Goal: Task Accomplishment & Management: Use online tool/utility

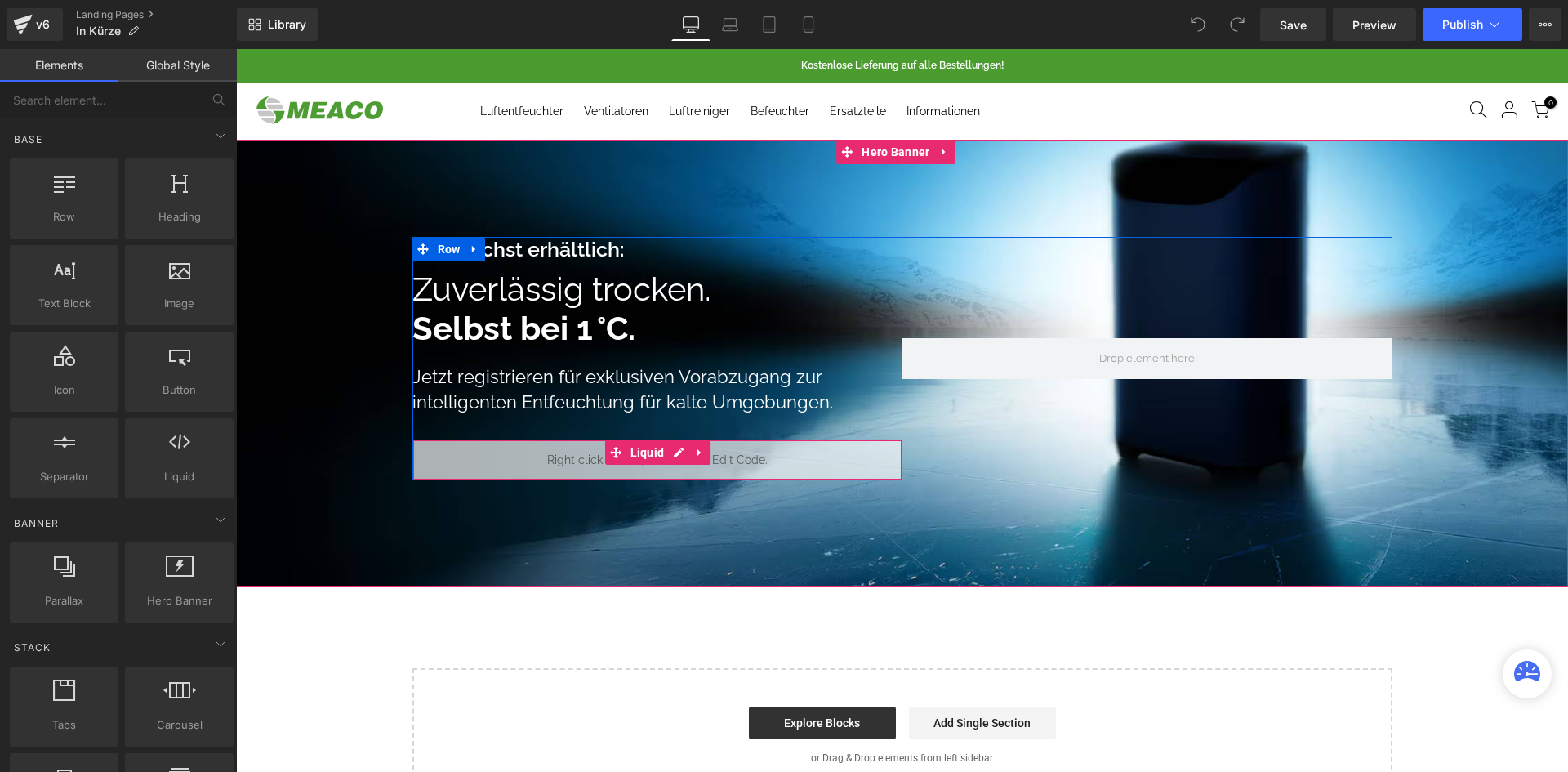
click at [826, 453] on div "Liquid" at bounding box center [658, 459] width 490 height 41
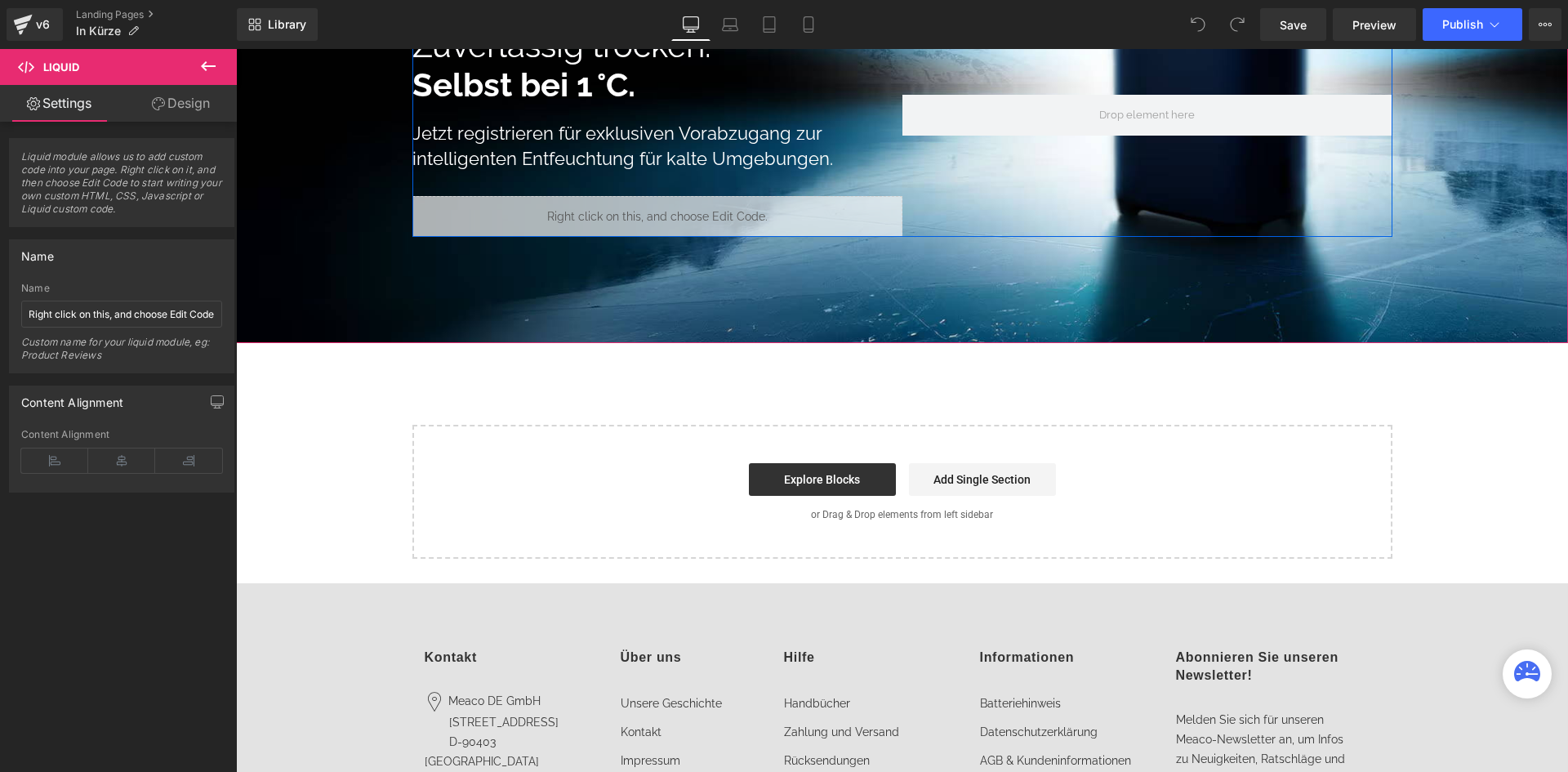
scroll to position [5, 0]
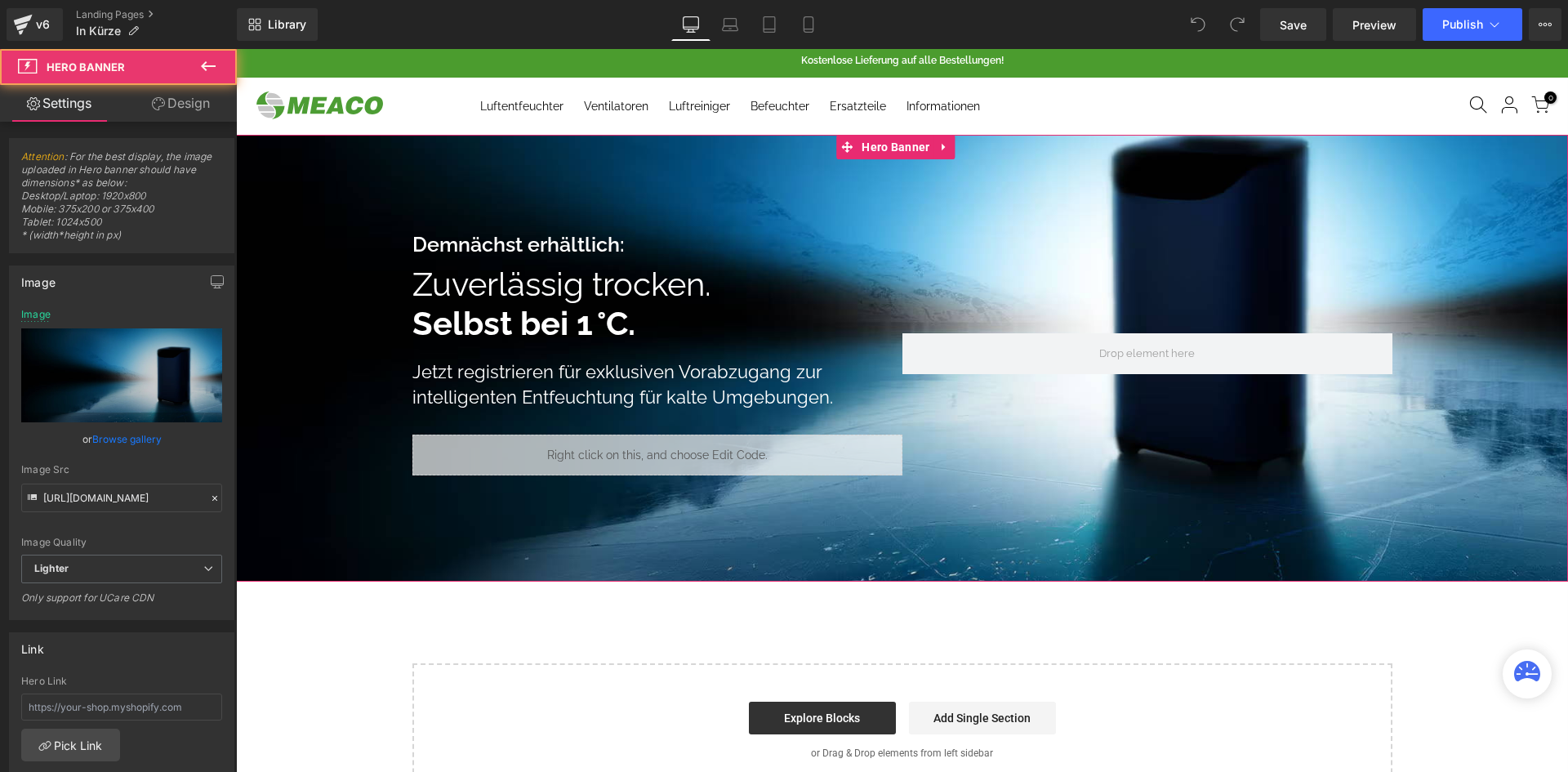
click at [300, 237] on span "Demnächst erhältlich: Text Block Zuverlässig trocken. Selbst bei 1 °C. Heading …" at bounding box center [901, 353] width 1332 height 243
drag, startPoint x: 167, startPoint y: 97, endPoint x: 187, endPoint y: 138, distance: 45.6
click at [167, 97] on link "Design" at bounding box center [181, 103] width 118 height 37
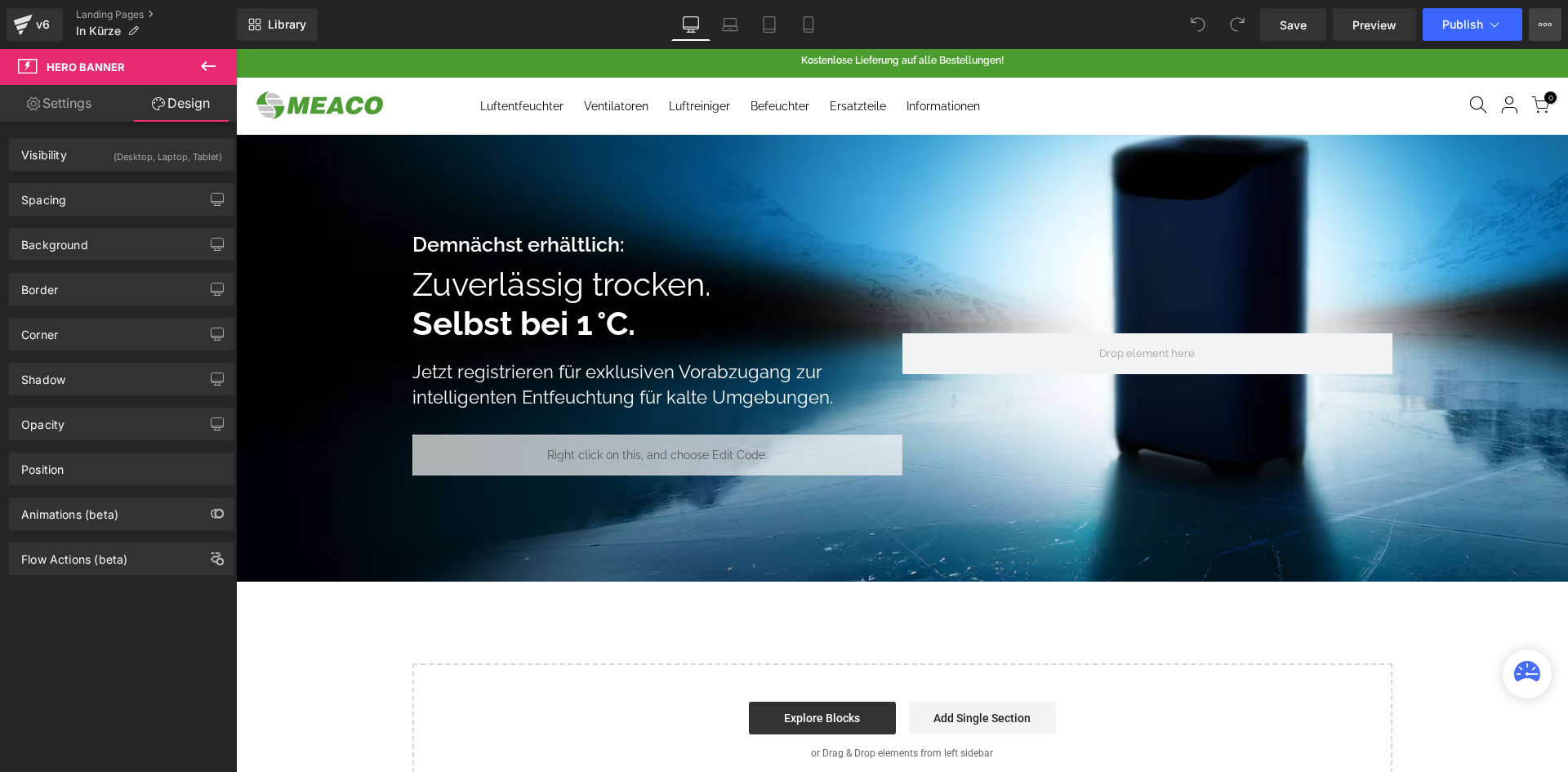
click at [1548, 21] on icon at bounding box center [1545, 25] width 13 height 13
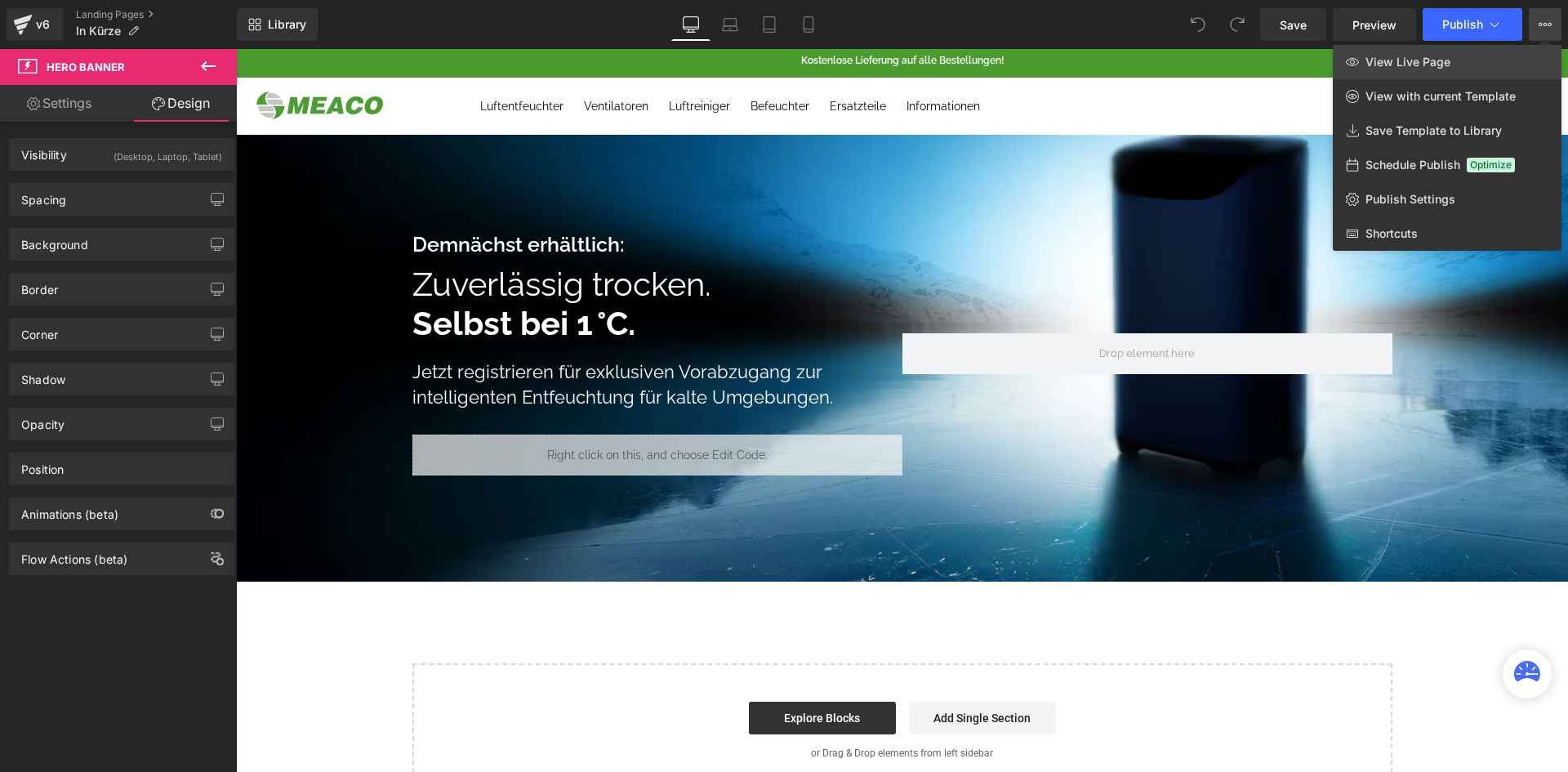
click at [1463, 58] on link "View Live Page" at bounding box center [1448, 62] width 229 height 34
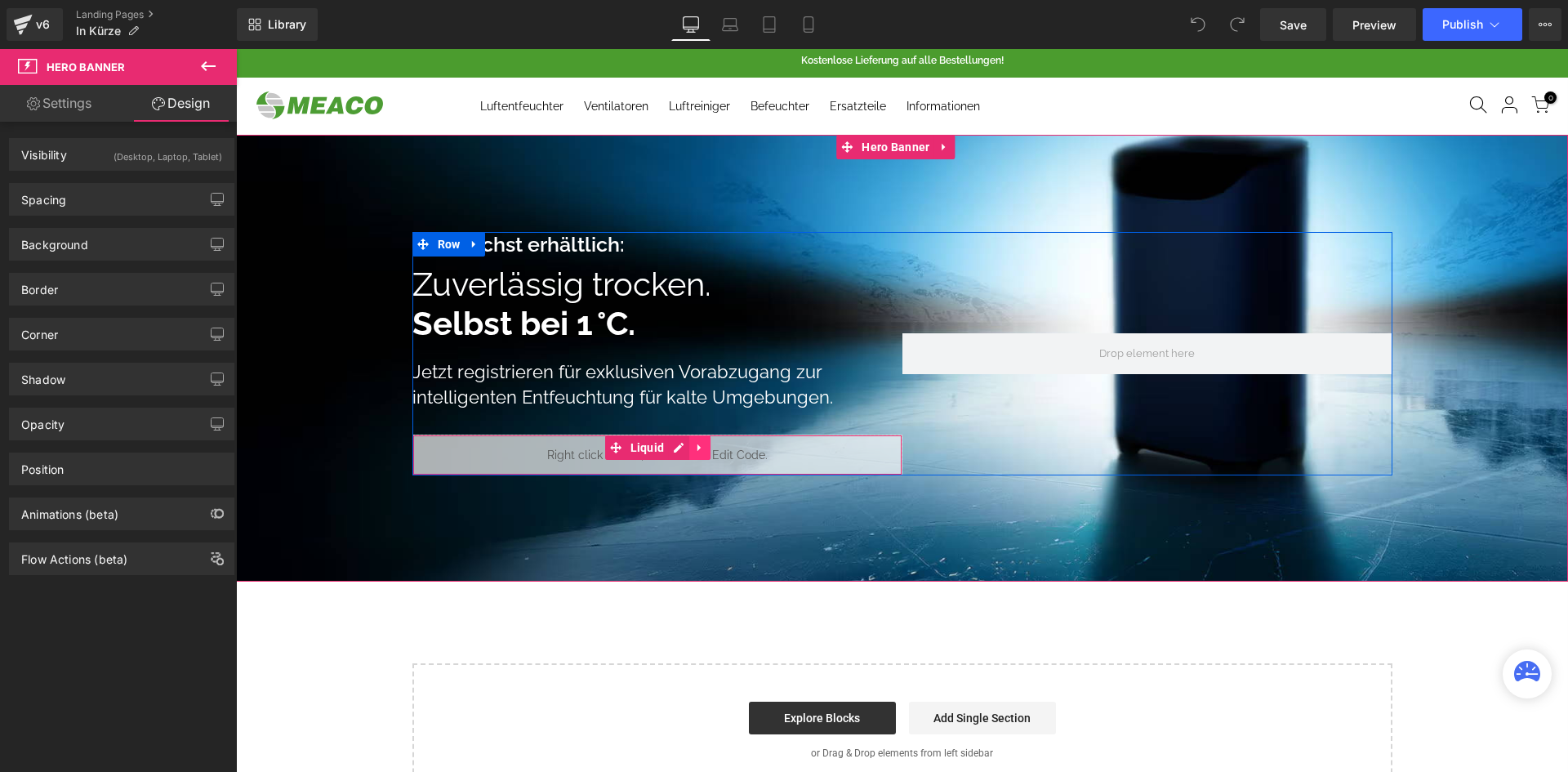
drag, startPoint x: 717, startPoint y: 453, endPoint x: 704, endPoint y: 454, distance: 13.0
click at [717, 453] on div "Liquid" at bounding box center [658, 455] width 490 height 41
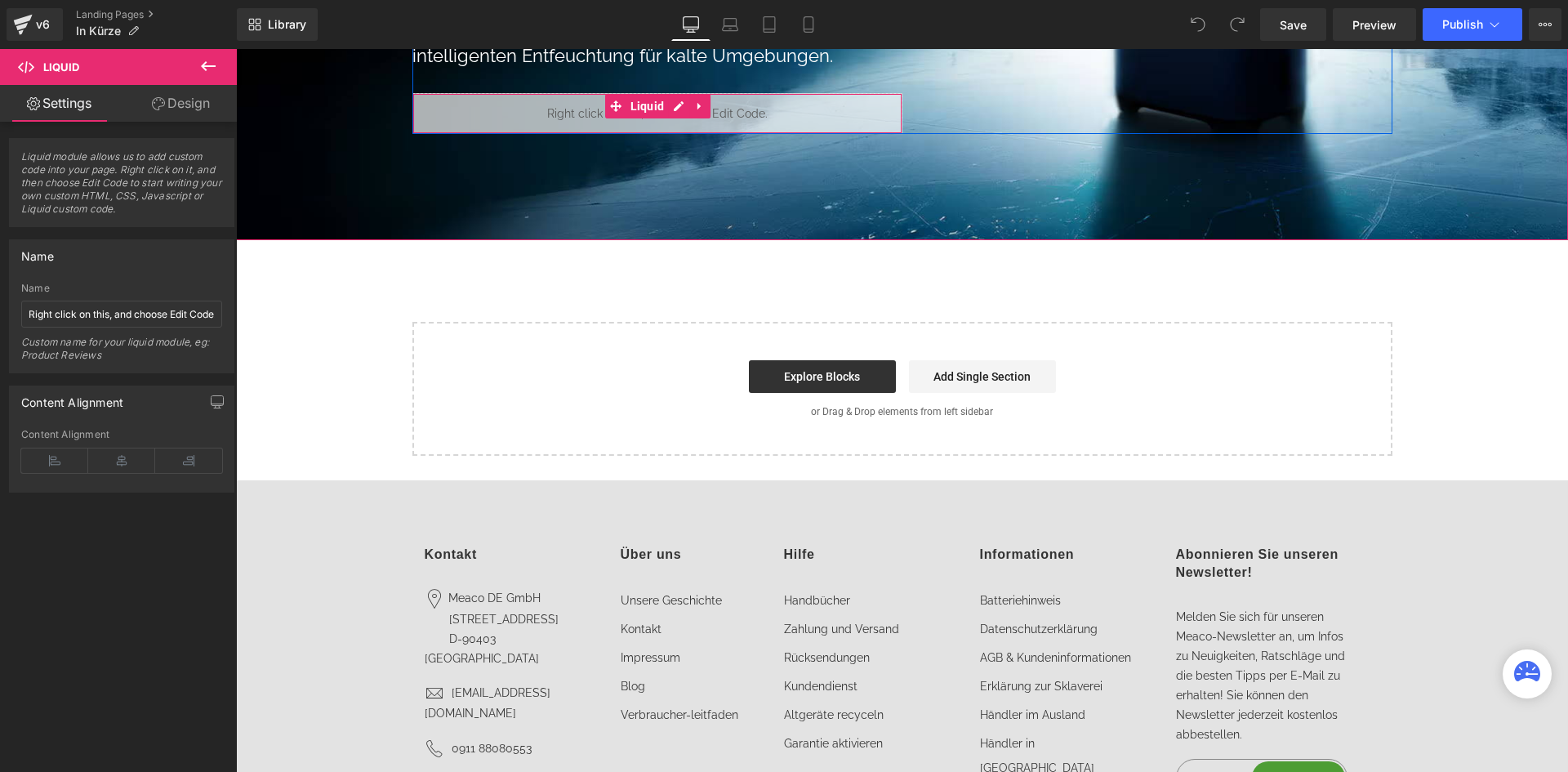
scroll to position [550, 0]
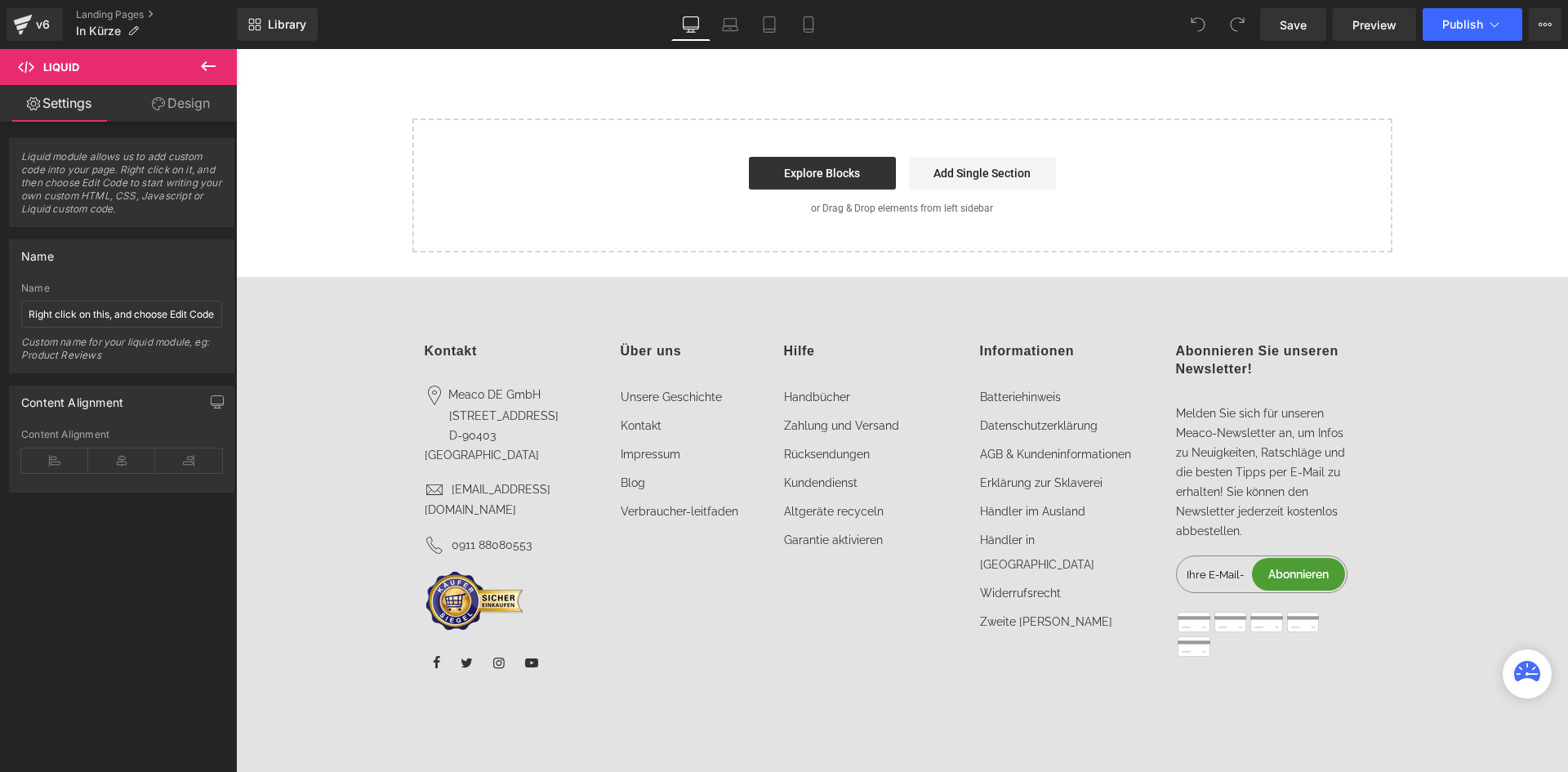
click at [1228, 666] on div "Abonnieren Sie unseren Newsletter! Melden Sie sich für unseren Meaco-Newsletter…" at bounding box center [1261, 508] width 196 height 332
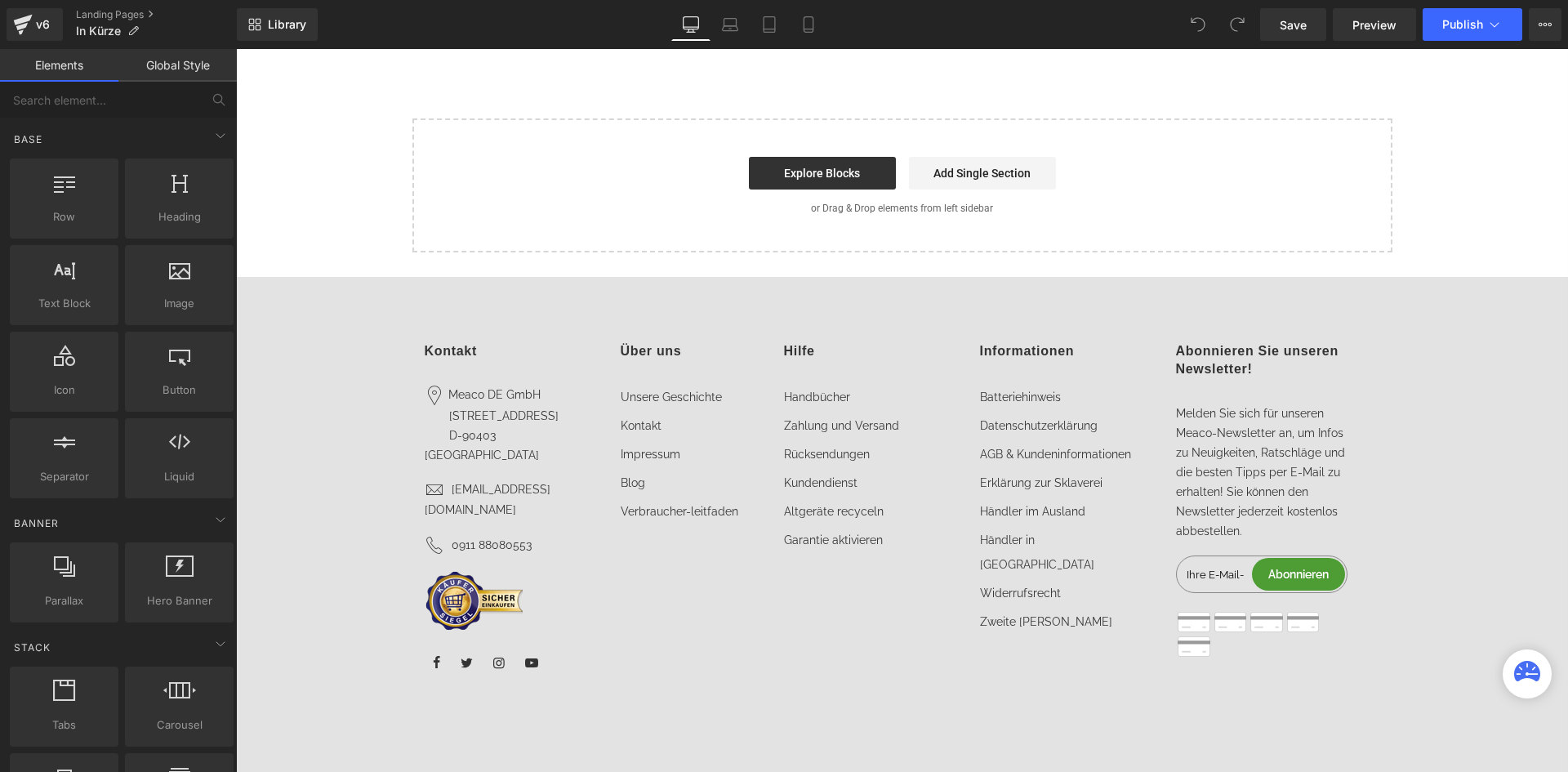
click at [592, 566] on div "Kontakt Meaco DE GmbH [STREET_ADDRESS] [EMAIL_ADDRESS][DOMAIN_NAME] 0911 880805…" at bounding box center [510, 508] width 196 height 332
click at [550, 200] on div "Start building your page Explore Blocks Add Single Section or Drag & Drop eleme…" at bounding box center [902, 186] width 977 height 131
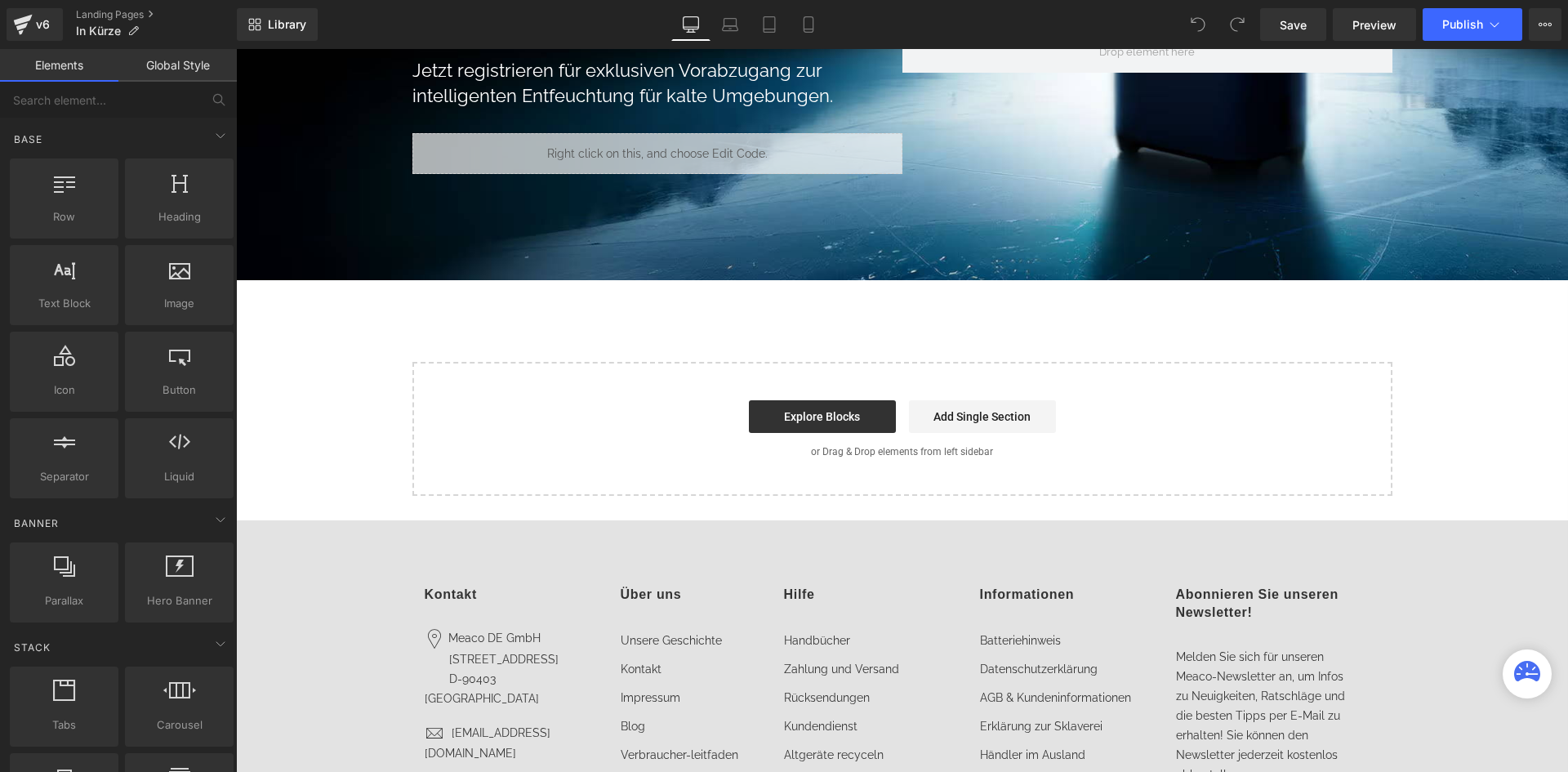
scroll to position [141, 0]
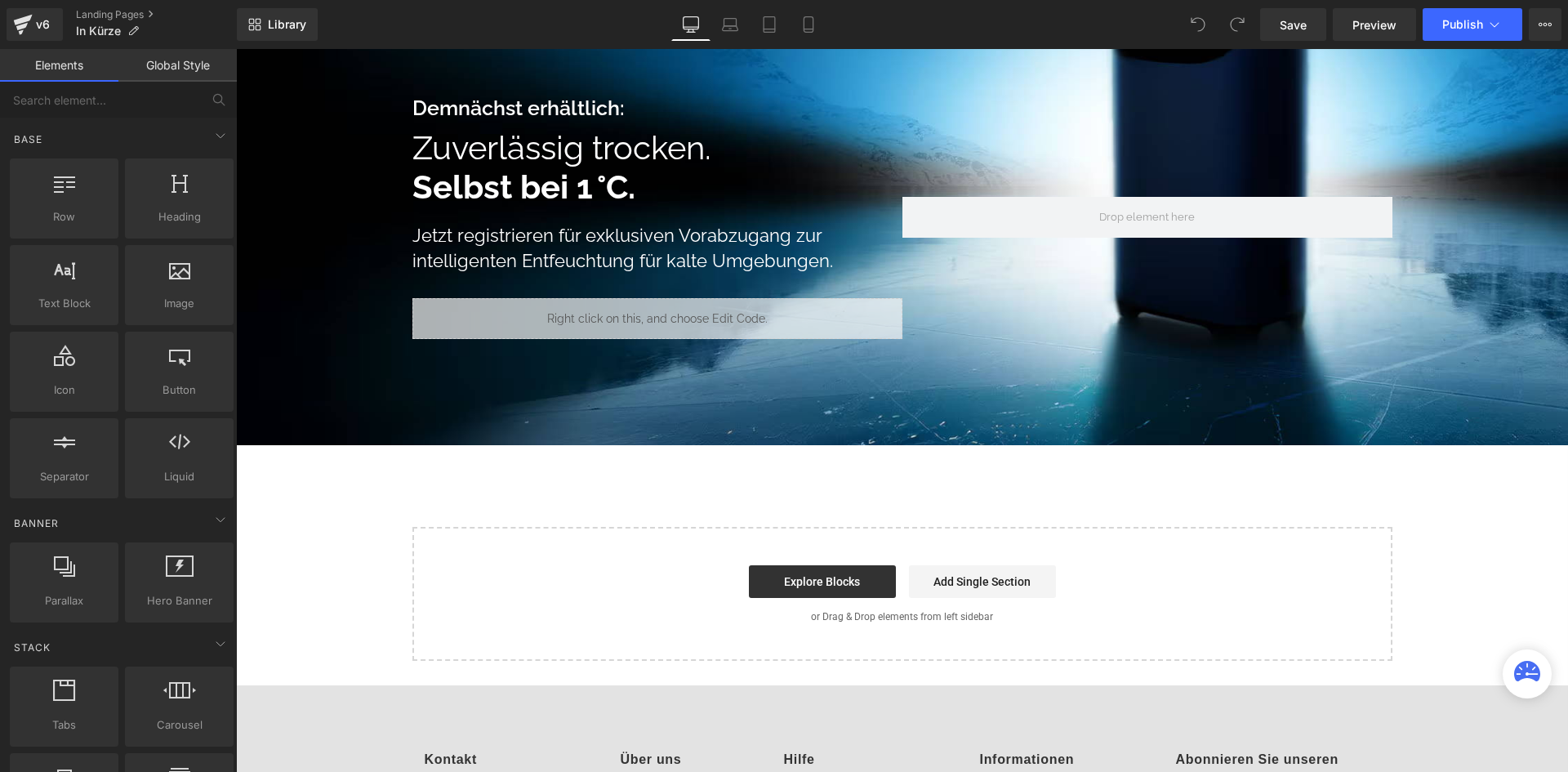
click at [697, 457] on div "Demnächst erhältlich: Text Block Zuverlässig trocken. Selbst bei 1 °C. Heading …" at bounding box center [901, 330] width 1332 height 663
click at [236, 49] on div "130px" at bounding box center [236, 49] width 0 height 0
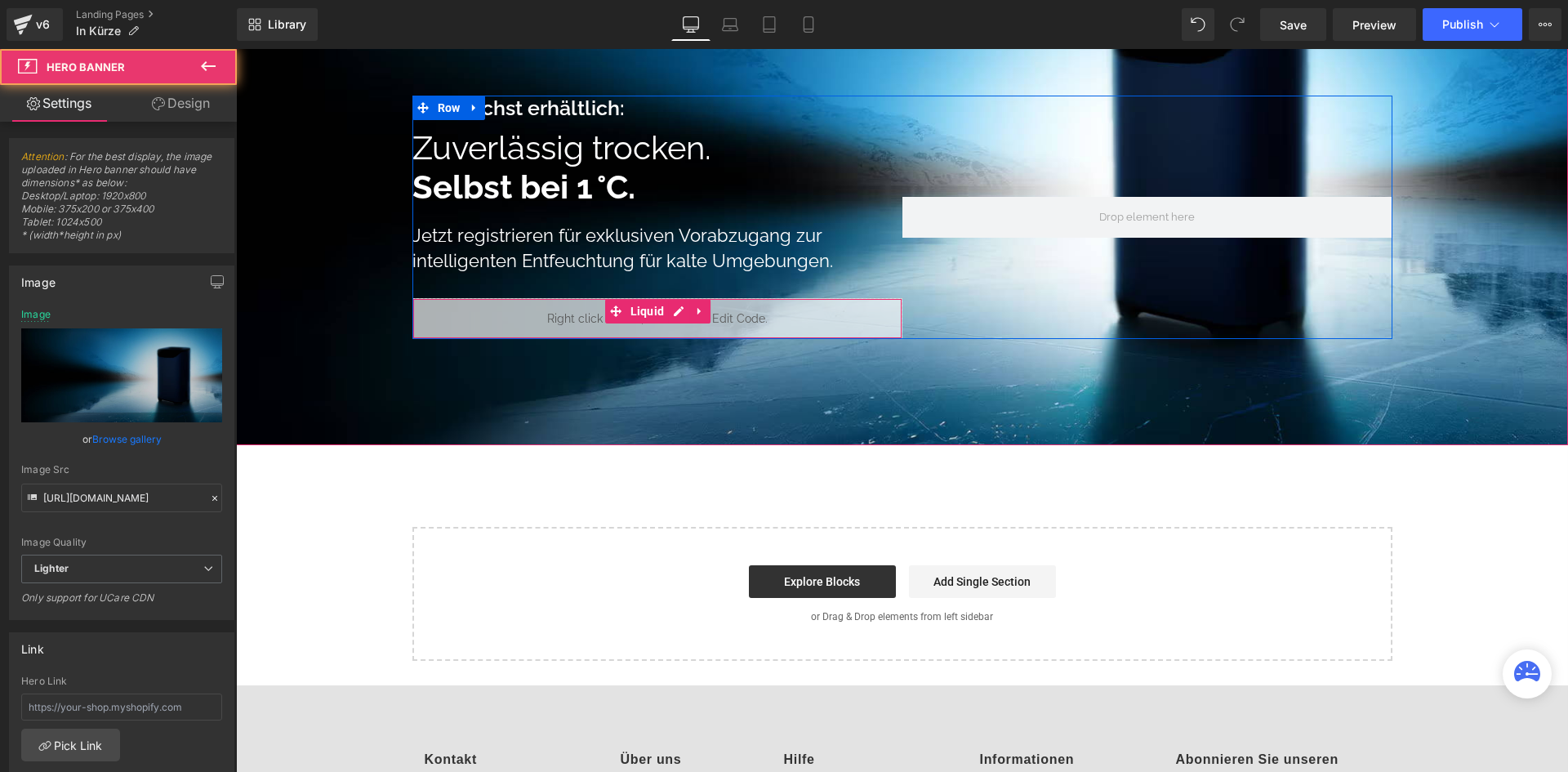
click at [647, 317] on div "Liquid" at bounding box center [658, 318] width 490 height 41
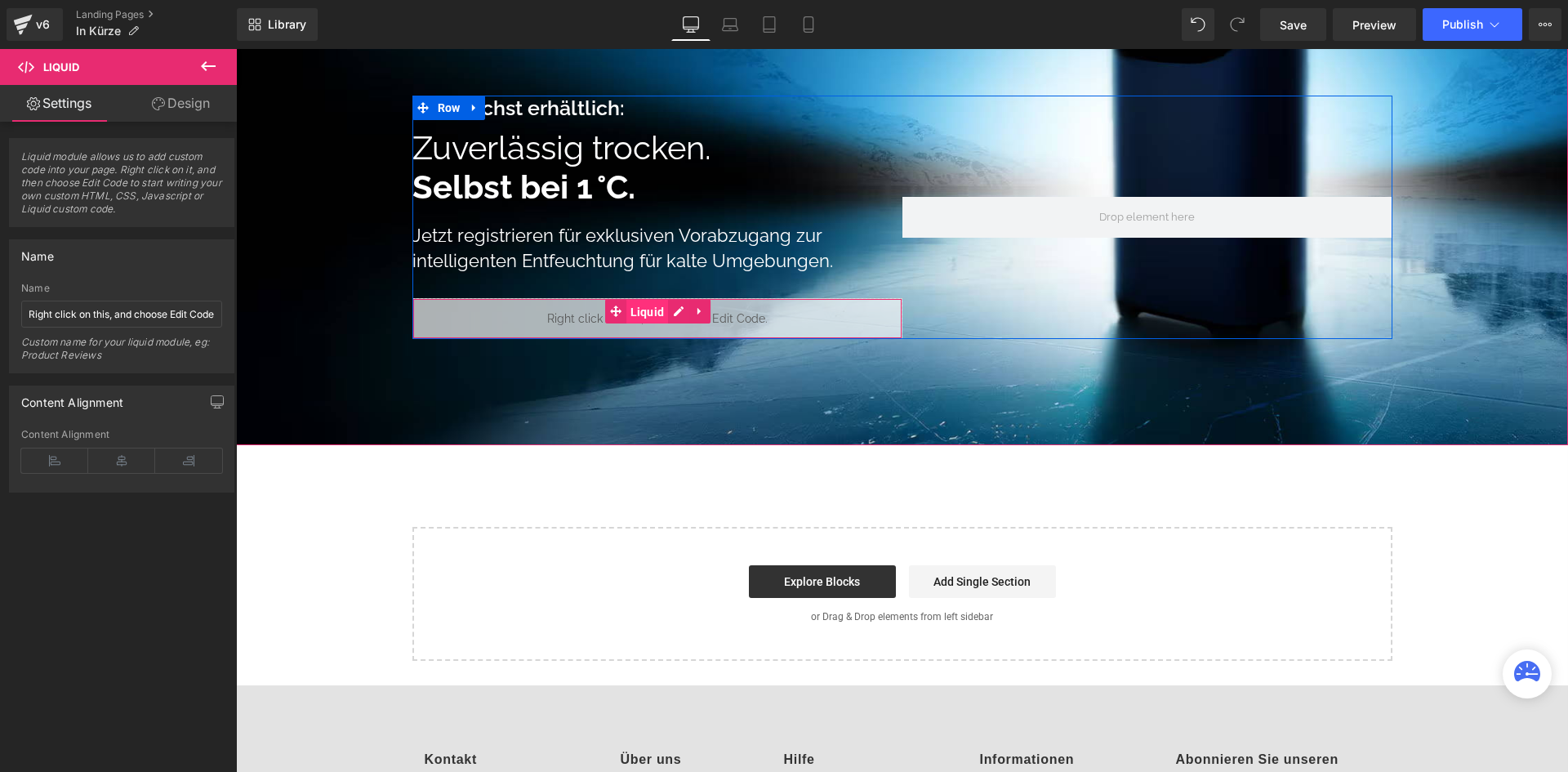
click at [627, 311] on span "Liquid" at bounding box center [648, 313] width 43 height 25
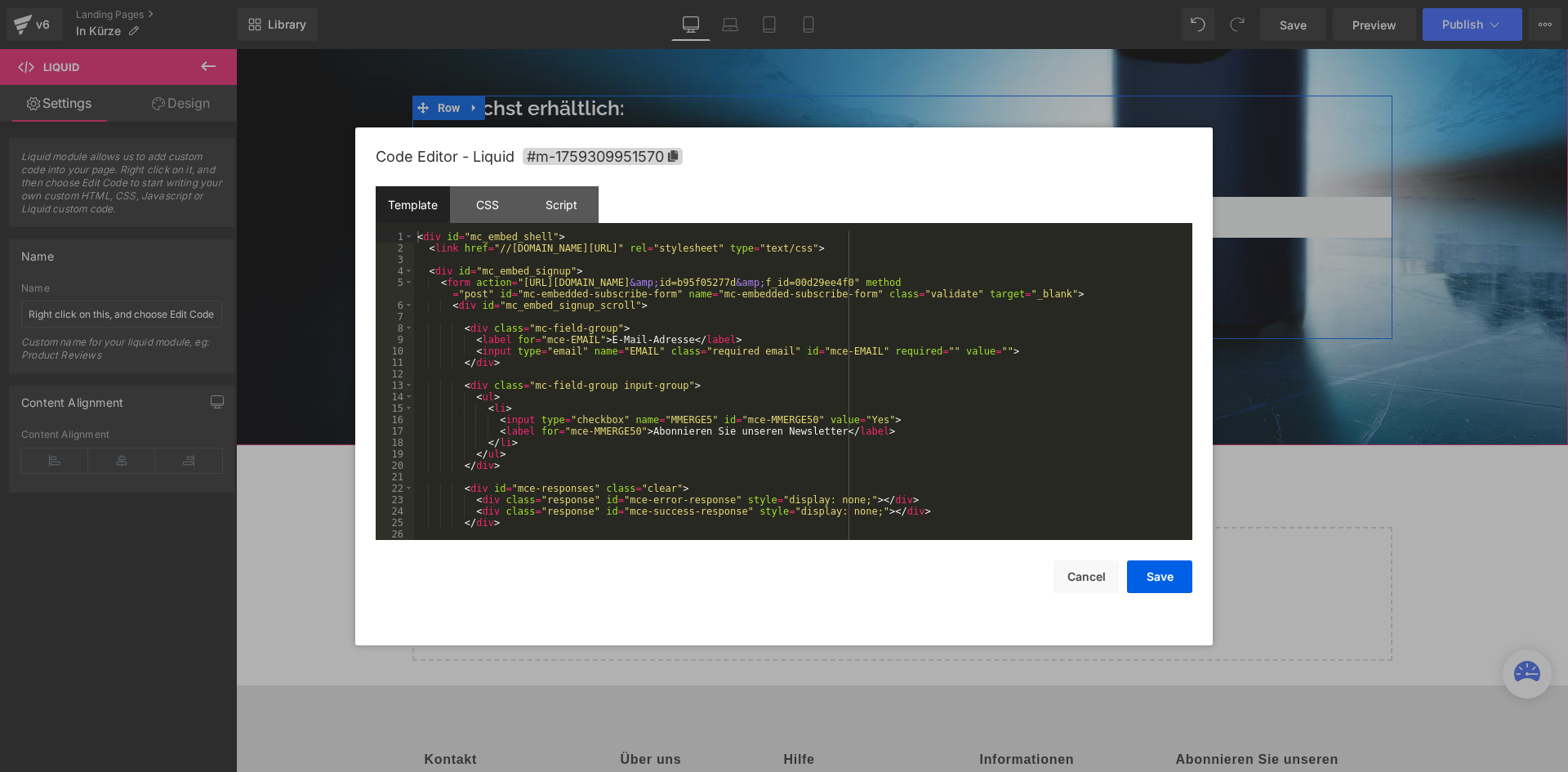
click at [673, 313] on icon at bounding box center [679, 311] width 11 height 12
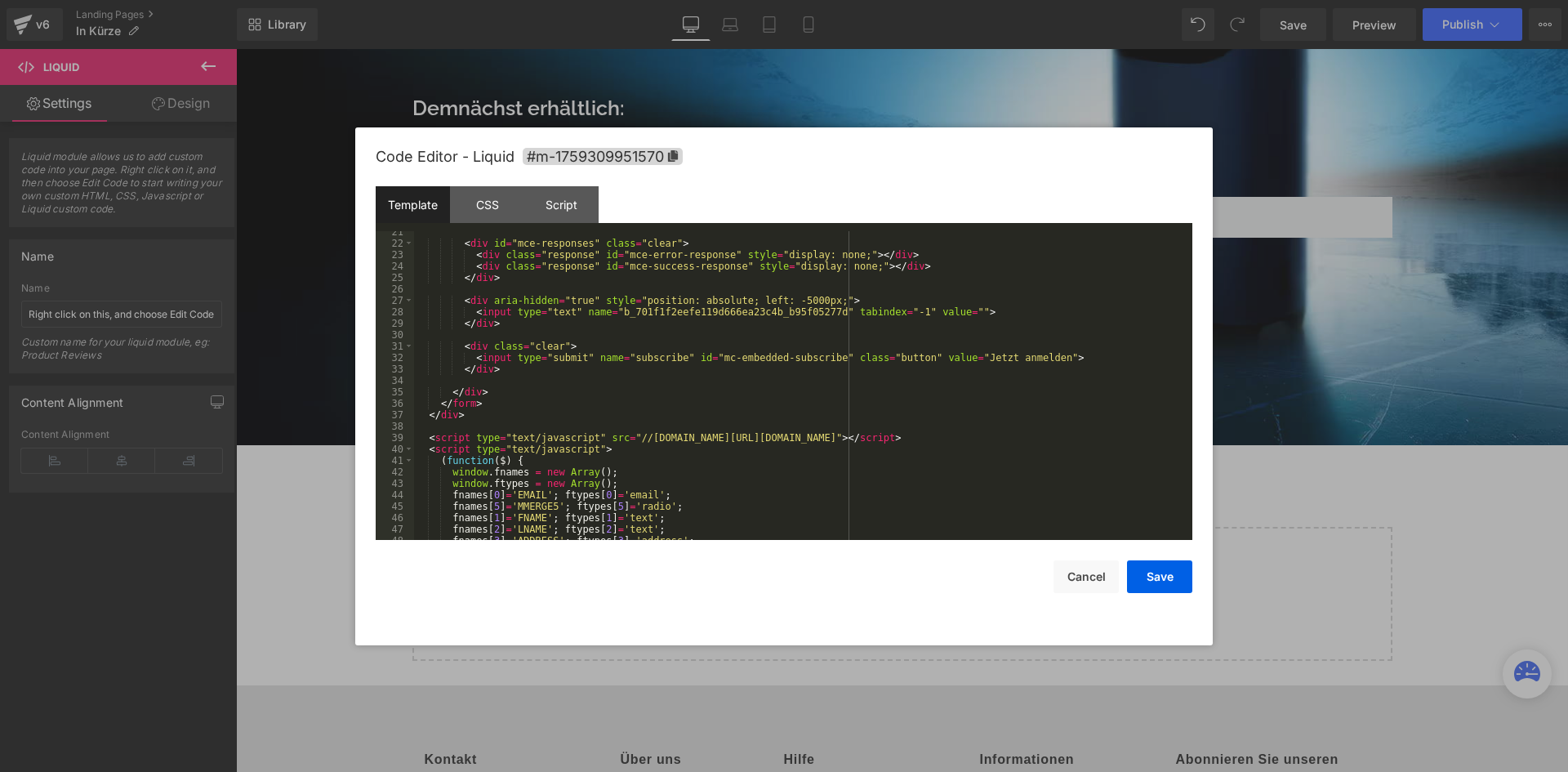
scroll to position [320, 0]
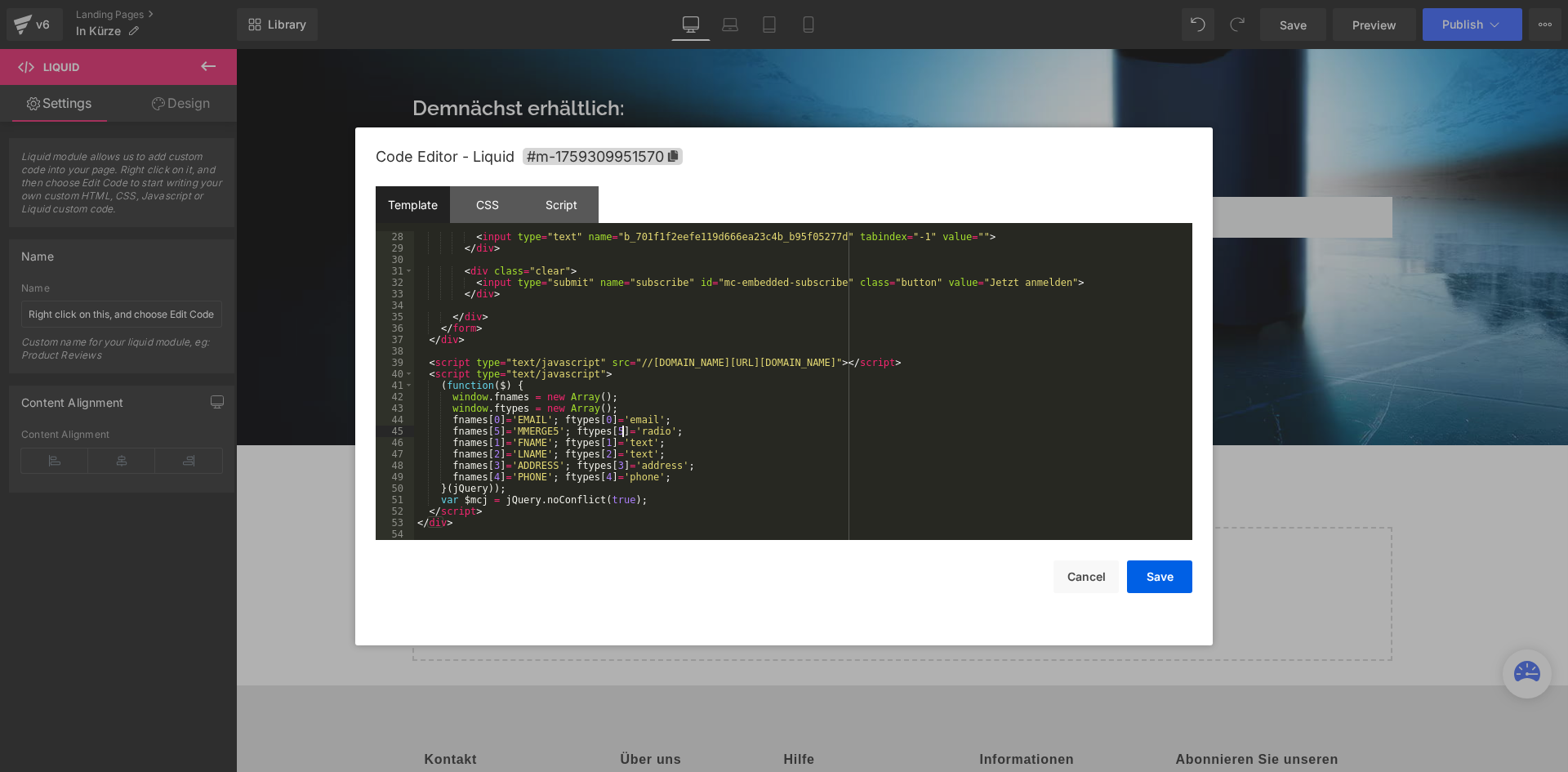
click at [623, 434] on div "< input type = "text" name = "b_701f1f2eefe119d666ea23c4b_b95f05277d" tabindex …" at bounding box center [799, 397] width 772 height 332
click at [553, 206] on div "Script" at bounding box center [561, 205] width 75 height 37
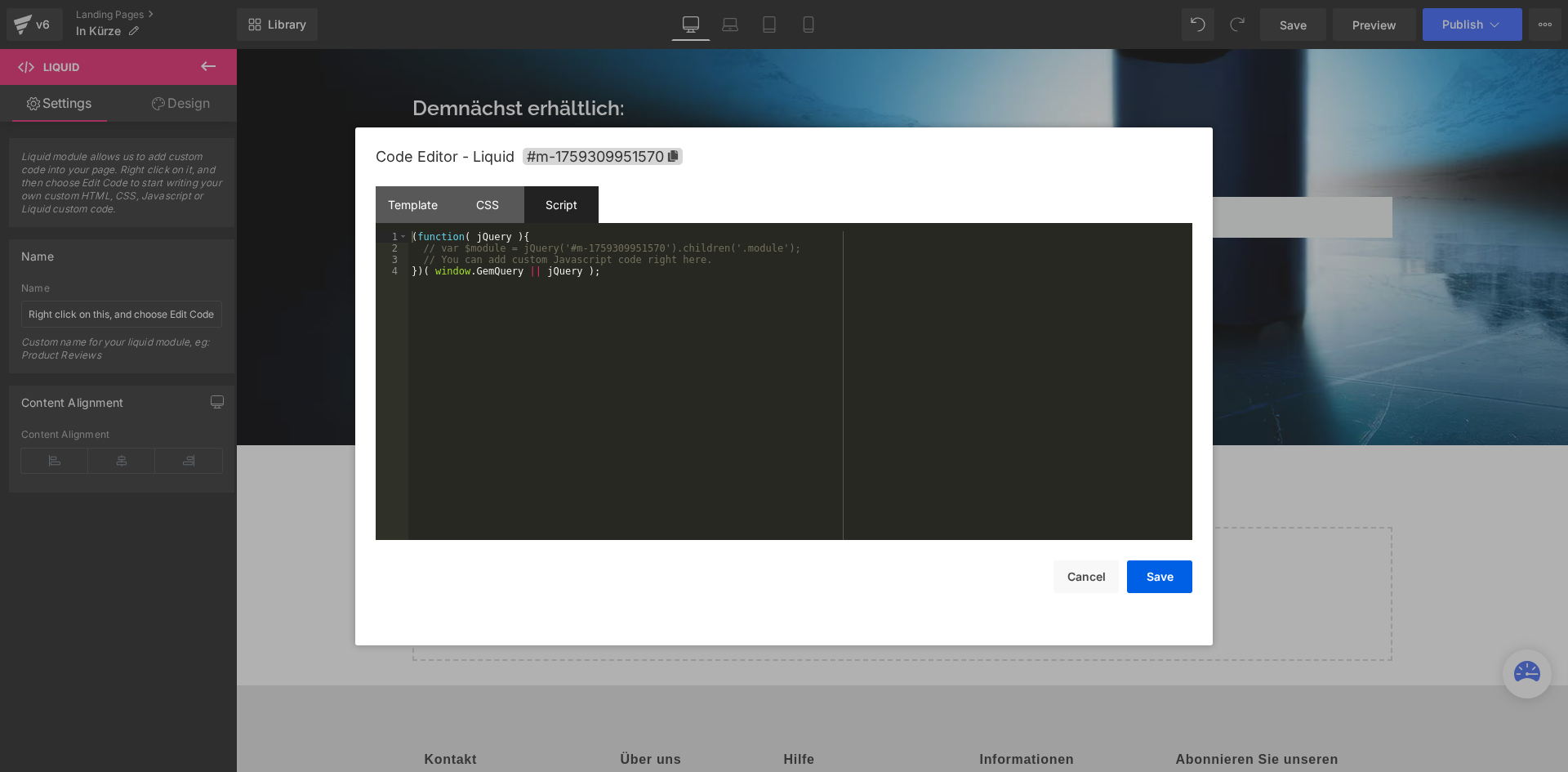
click at [556, 319] on div "( function ( jQuery ) { // var $module = jQuery('#m-1759309951570').children('.…" at bounding box center [800, 397] width 784 height 332
drag, startPoint x: 790, startPoint y: 89, endPoint x: 559, endPoint y: 46, distance: 235.0
click at [790, 89] on div at bounding box center [784, 386] width 1568 height 772
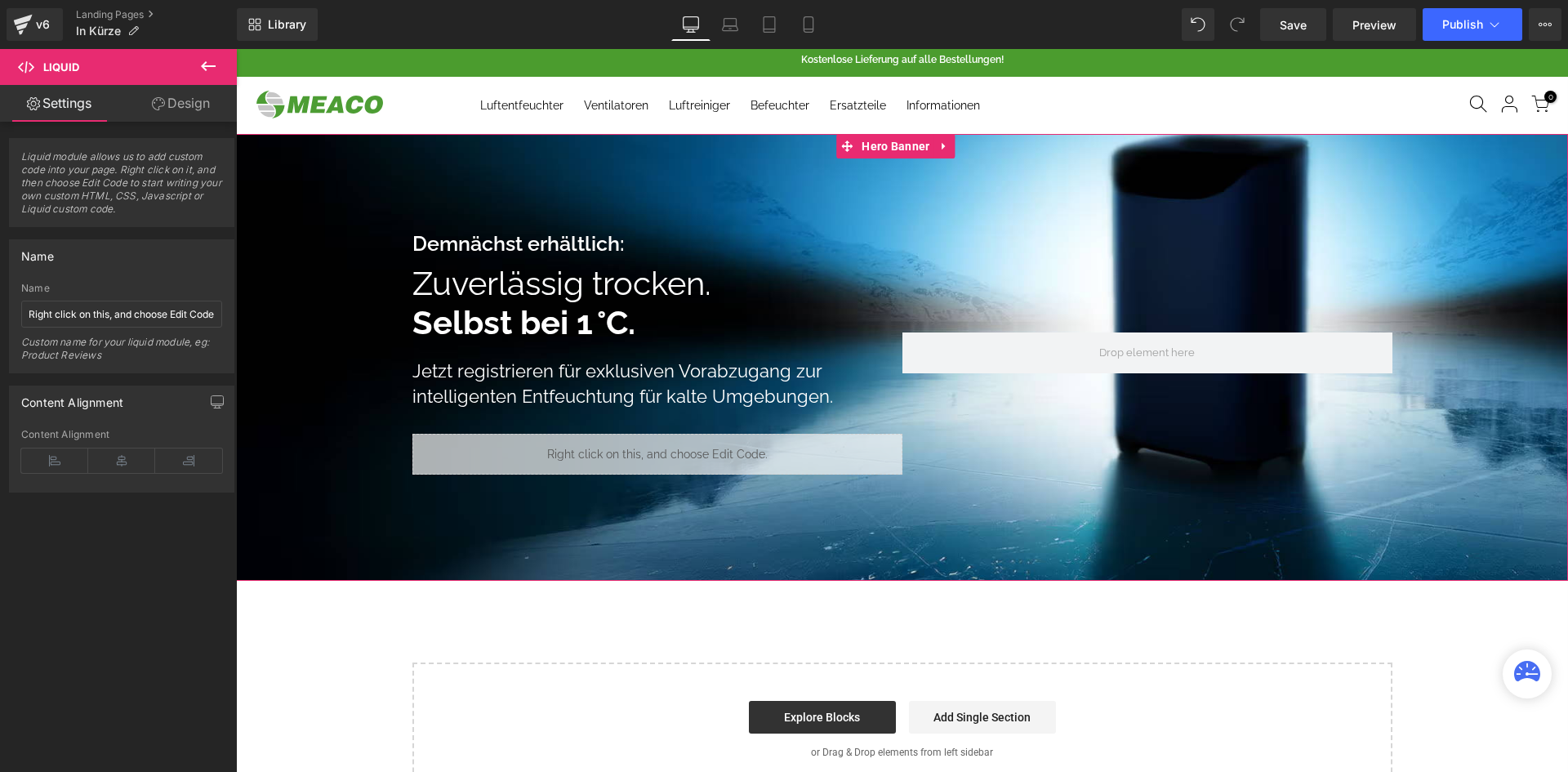
scroll to position [0, 0]
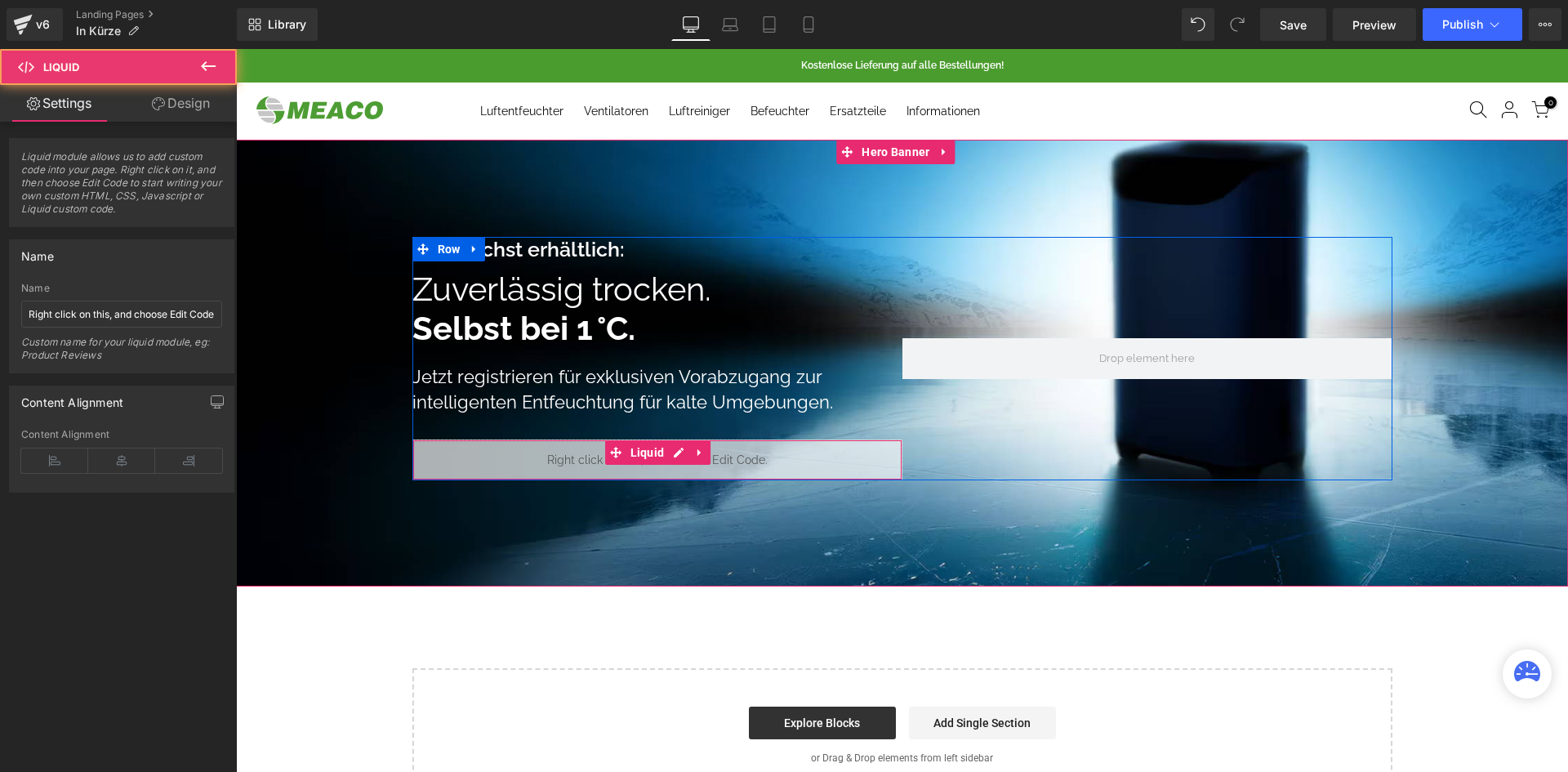
click at [792, 467] on div "Liquid" at bounding box center [658, 459] width 490 height 41
